Goal: Task Accomplishment & Management: Complete application form

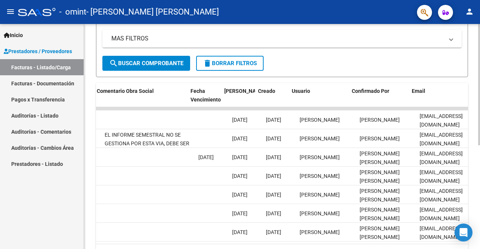
scroll to position [0, 1209]
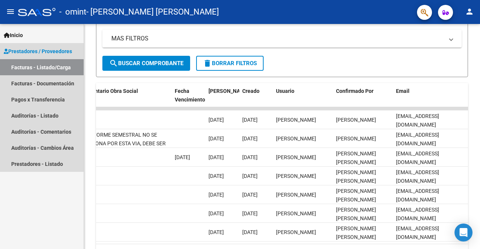
click at [43, 68] on link "Facturas - Listado/Carga" at bounding box center [42, 67] width 84 height 16
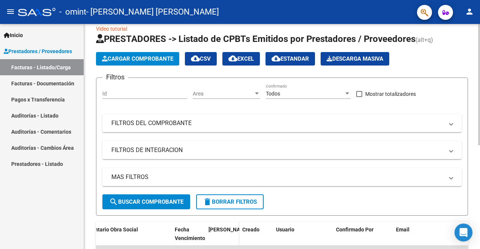
scroll to position [0, 0]
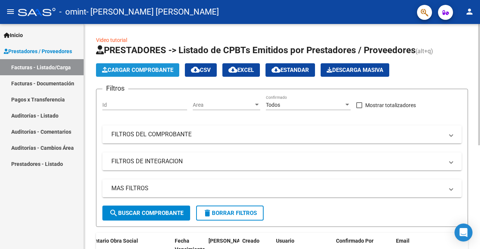
click at [152, 68] on span "Cargar Comprobante" at bounding box center [137, 70] width 71 height 7
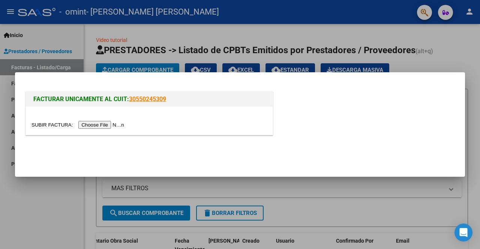
click at [113, 126] on input "file" at bounding box center [79, 125] width 95 height 8
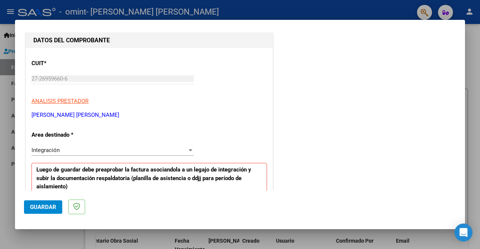
scroll to position [113, 0]
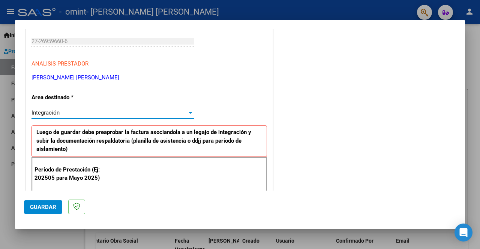
click at [189, 111] on div at bounding box center [190, 113] width 7 height 6
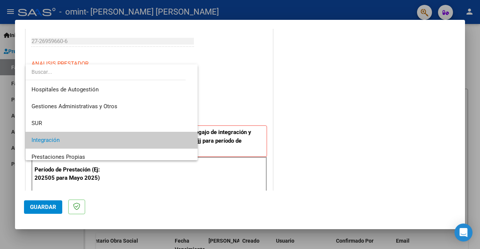
scroll to position [28, 0]
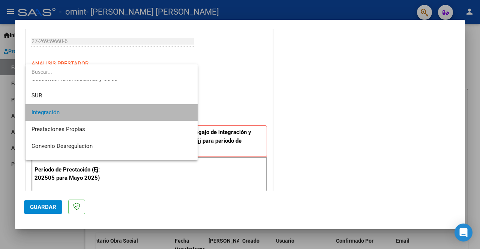
click at [167, 112] on span "Integración" at bounding box center [112, 112] width 161 height 17
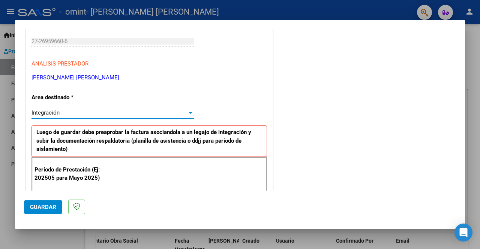
scroll to position [150, 0]
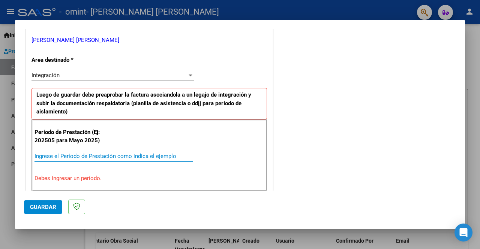
click at [82, 156] on input "Ingrese el Período de Prestación como indica el ejemplo" at bounding box center [114, 156] width 158 height 7
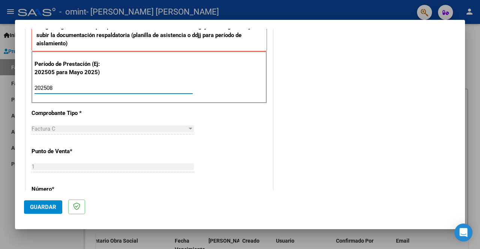
scroll to position [225, 0]
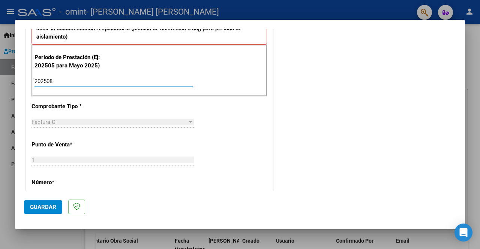
type input "202508"
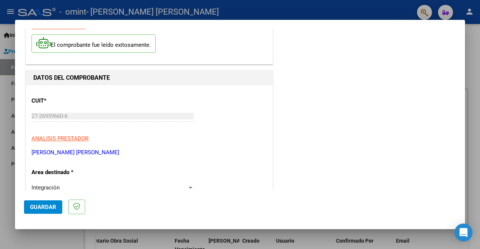
scroll to position [0, 0]
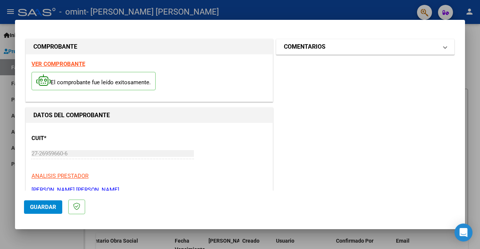
click at [444, 48] on span at bounding box center [445, 46] width 3 height 9
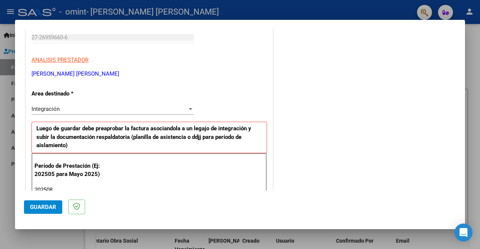
scroll to position [150, 0]
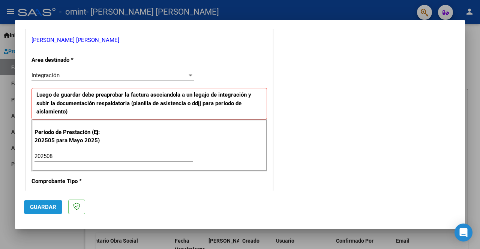
click at [42, 210] on span "Guardar" at bounding box center [43, 207] width 26 height 7
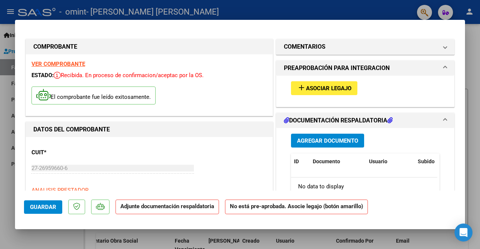
scroll to position [38, 0]
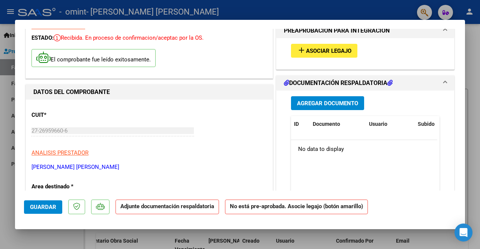
click at [348, 48] on span "Asociar Legajo" at bounding box center [328, 51] width 45 height 7
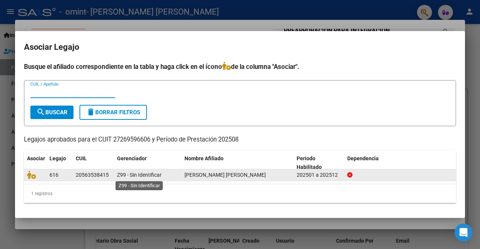
click at [161, 178] on span "Z99 - Sin Identificar" at bounding box center [139, 175] width 45 height 6
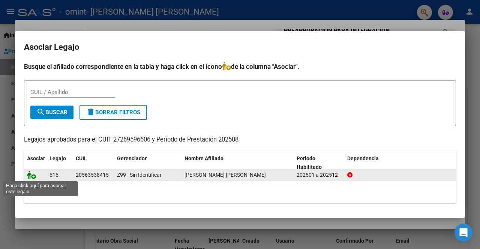
click at [32, 177] on icon at bounding box center [31, 175] width 9 height 8
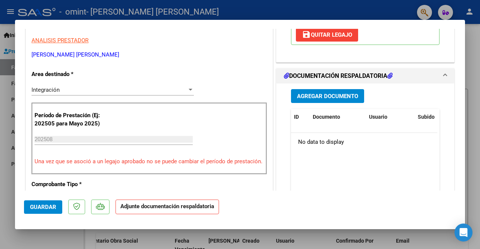
scroll to position [188, 0]
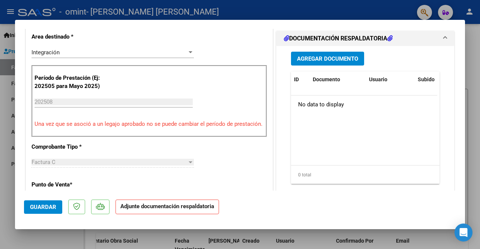
click at [350, 62] on span "Agregar Documento" at bounding box center [327, 59] width 61 height 7
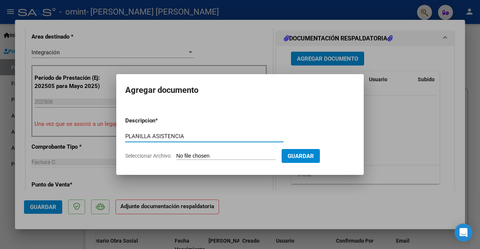
type input "PLANILLA ASISTENCIA"
click at [180, 156] on input "Seleccionar Archivo" at bounding box center [225, 156] width 99 height 7
type input "C:\fakepath\PLANILLA ASISTENCIA.pdf"
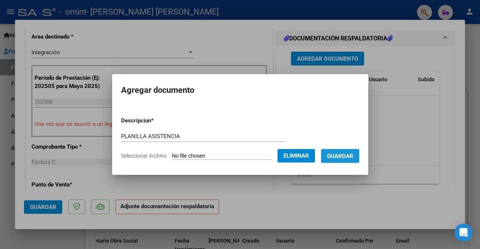
click at [351, 154] on span "Guardar" at bounding box center [340, 156] width 26 height 7
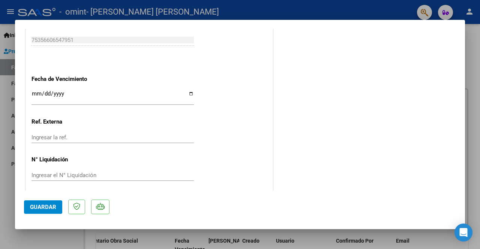
scroll to position [516, 0]
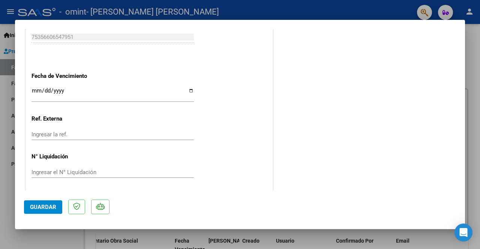
click at [189, 90] on input "Ingresar la fecha" at bounding box center [113, 94] width 162 height 12
type input "[DATE]"
click at [53, 210] on span "Guardar" at bounding box center [43, 207] width 26 height 7
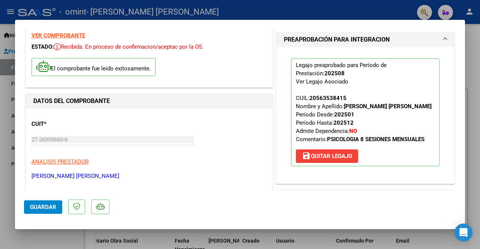
scroll to position [0, 0]
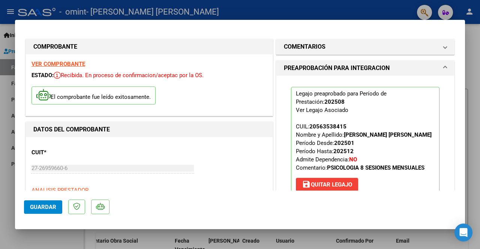
click at [7, 197] on div at bounding box center [240, 124] width 480 height 249
type input "$ 0,00"
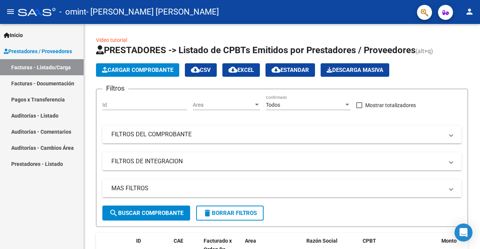
click at [473, 12] on mat-icon "person" at bounding box center [469, 11] width 9 height 9
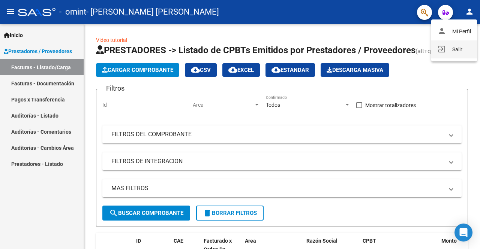
click at [458, 48] on button "exit_to_app Salir" at bounding box center [454, 50] width 46 height 18
